Goal: Navigation & Orientation: Understand site structure

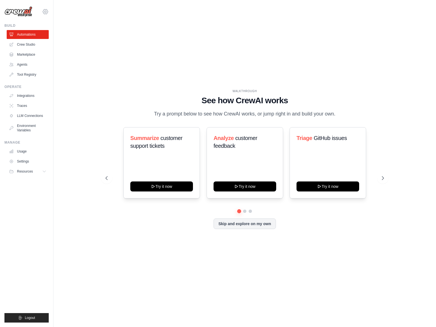
click at [47, 13] on icon at bounding box center [45, 11] width 7 height 7
click at [32, 37] on link "Settings" at bounding box center [45, 38] width 49 height 10
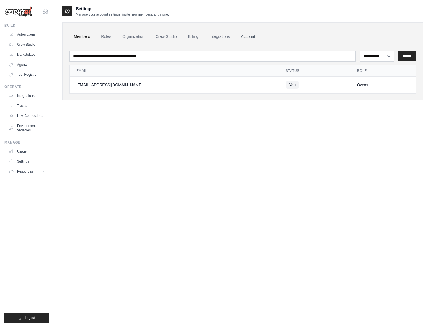
click at [248, 35] on link "Account" at bounding box center [247, 36] width 23 height 15
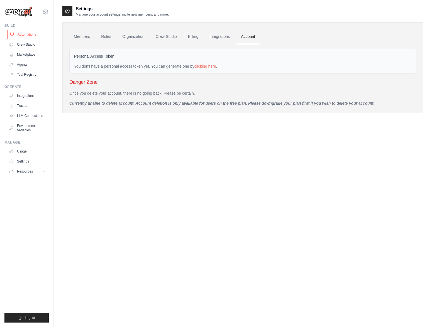
click at [27, 32] on link "Automations" at bounding box center [28, 34] width 42 height 9
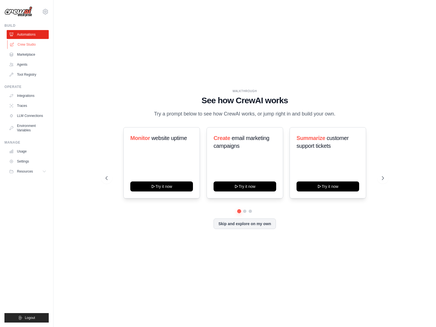
click at [26, 43] on link "Crew Studio" at bounding box center [28, 44] width 42 height 9
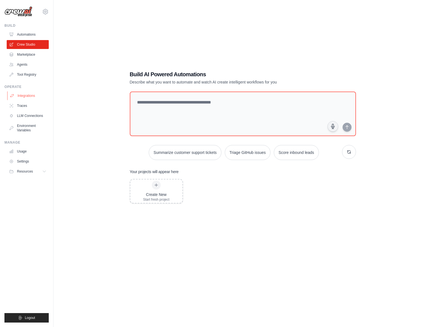
click at [30, 96] on link "Integrations" at bounding box center [28, 95] width 42 height 9
